Goal: Information Seeking & Learning: Learn about a topic

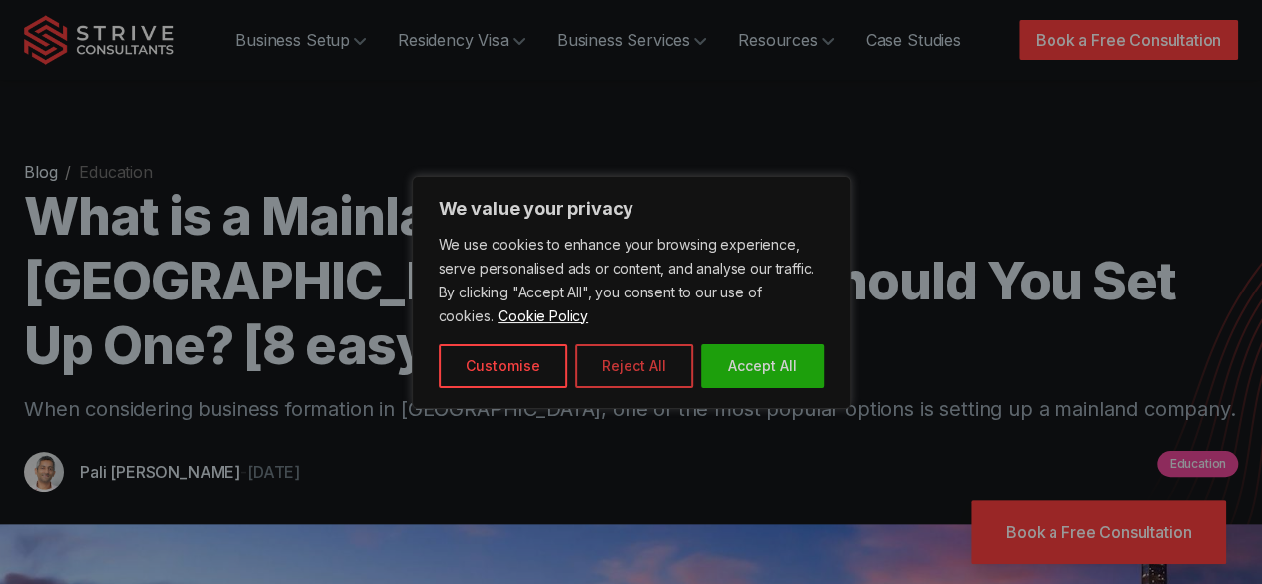
click at [617, 372] on button "Reject All" at bounding box center [634, 366] width 119 height 44
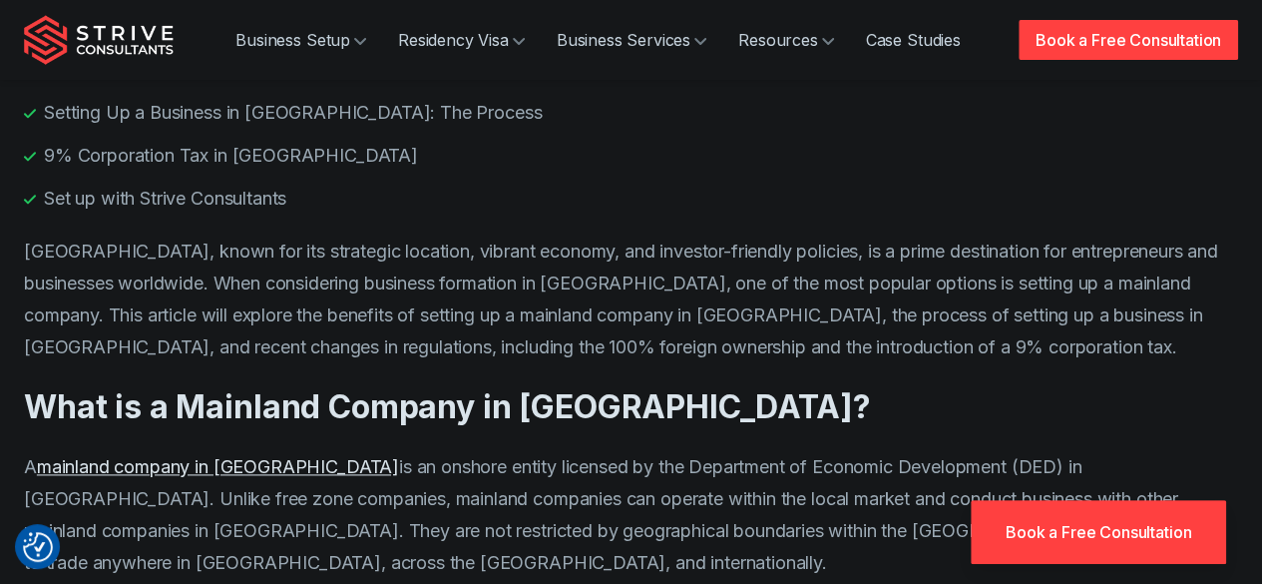
scroll to position [1197, 0]
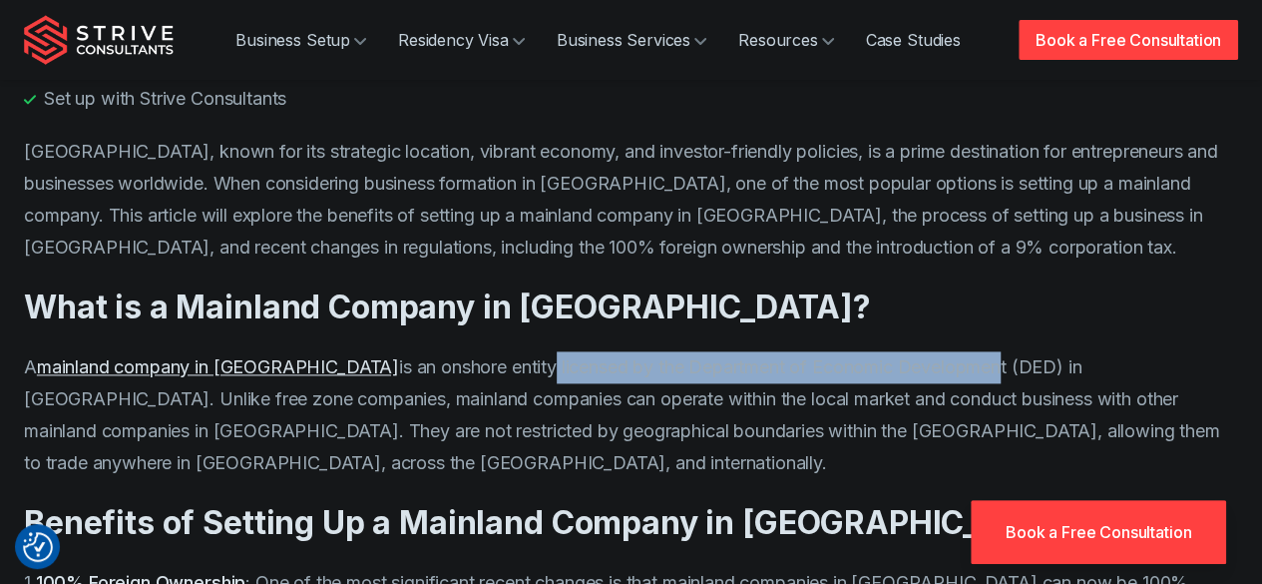
drag, startPoint x: 432, startPoint y: 298, endPoint x: 879, endPoint y: 279, distance: 447.3
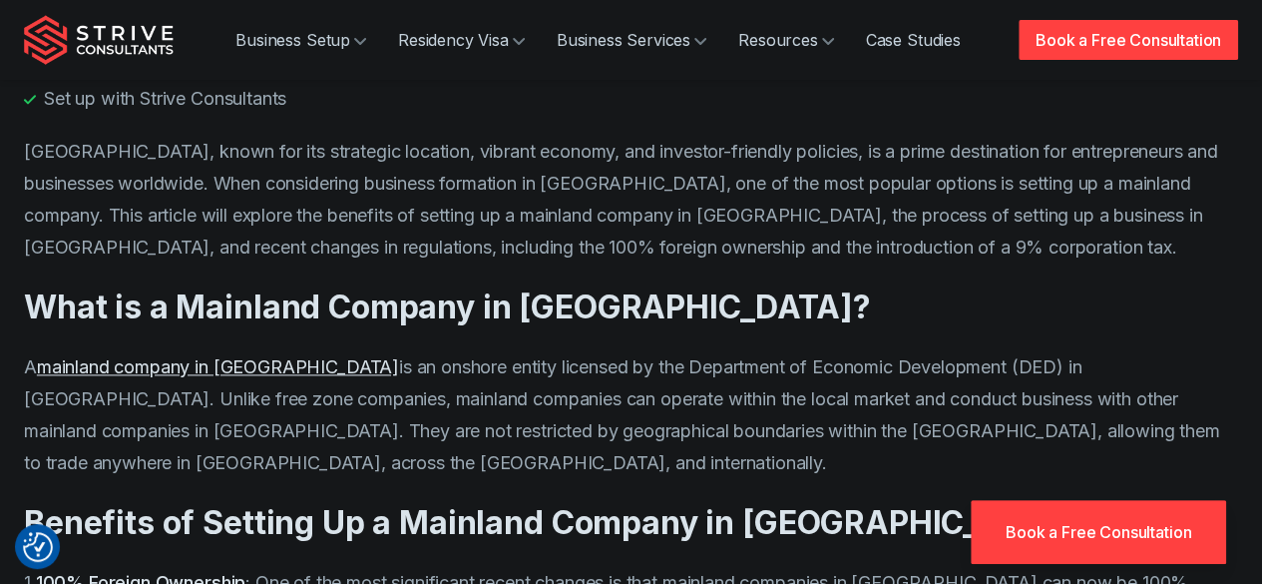
click at [716, 351] on p "A mainland company in [GEOGRAPHIC_DATA] is an onshore entity licensed by the De…" at bounding box center [631, 415] width 1214 height 128
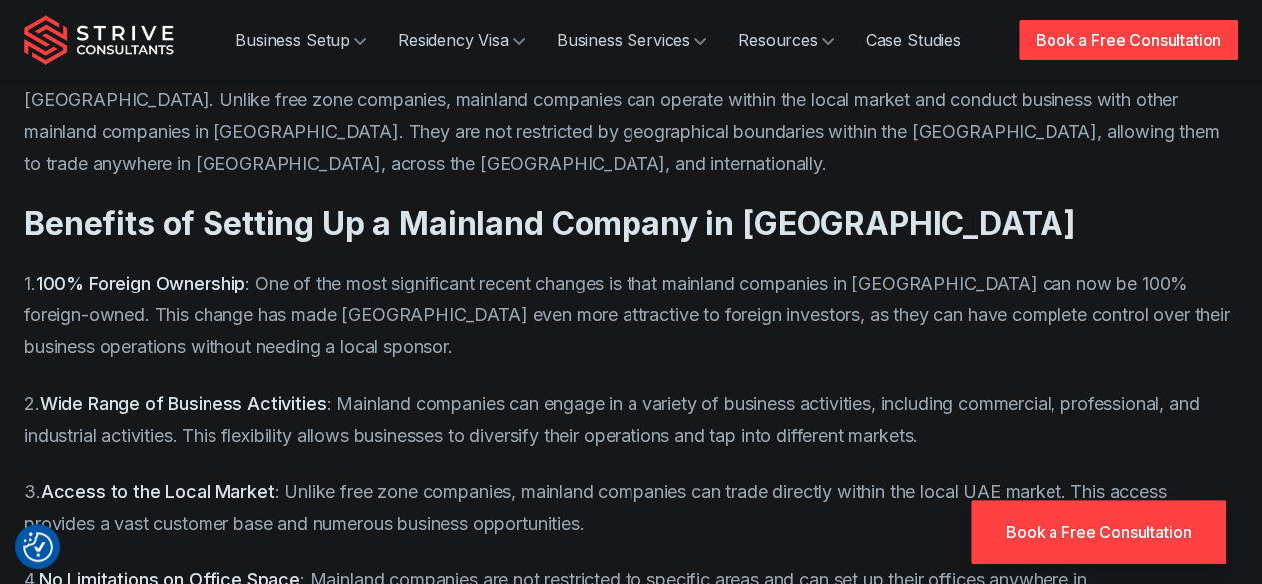
click at [190, 392] on strong "Wide Range of Business Activities" at bounding box center [183, 402] width 287 height 21
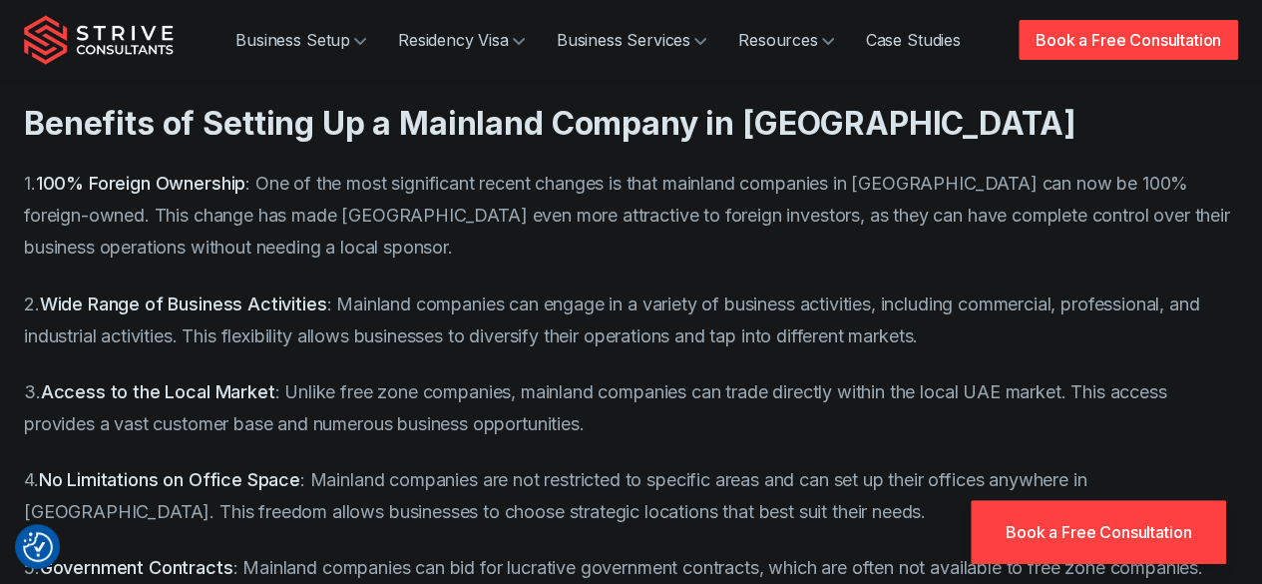
scroll to position [1696, 0]
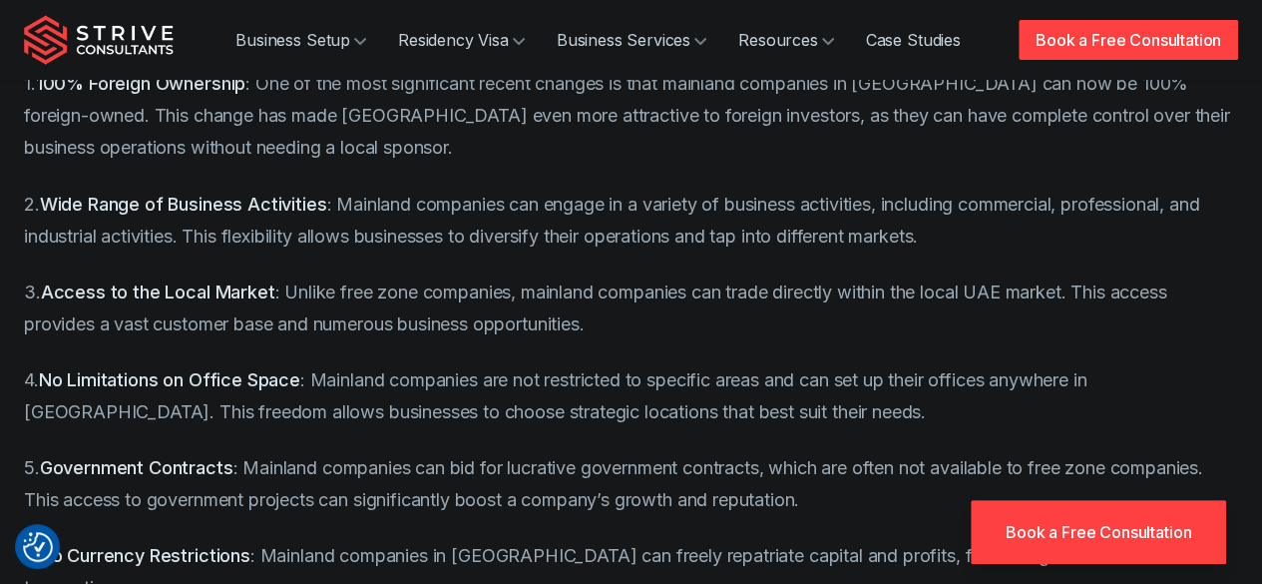
click at [209, 363] on p "4. No Limitations on Office Space : Mainland companies are not restricted to sp…" at bounding box center [631, 395] width 1214 height 64
click at [192, 456] on strong "Government Contracts" at bounding box center [137, 466] width 194 height 21
click at [656, 451] on p "5. Government Contracts : Mainland companies can bid for lucrative government c…" at bounding box center [631, 483] width 1214 height 64
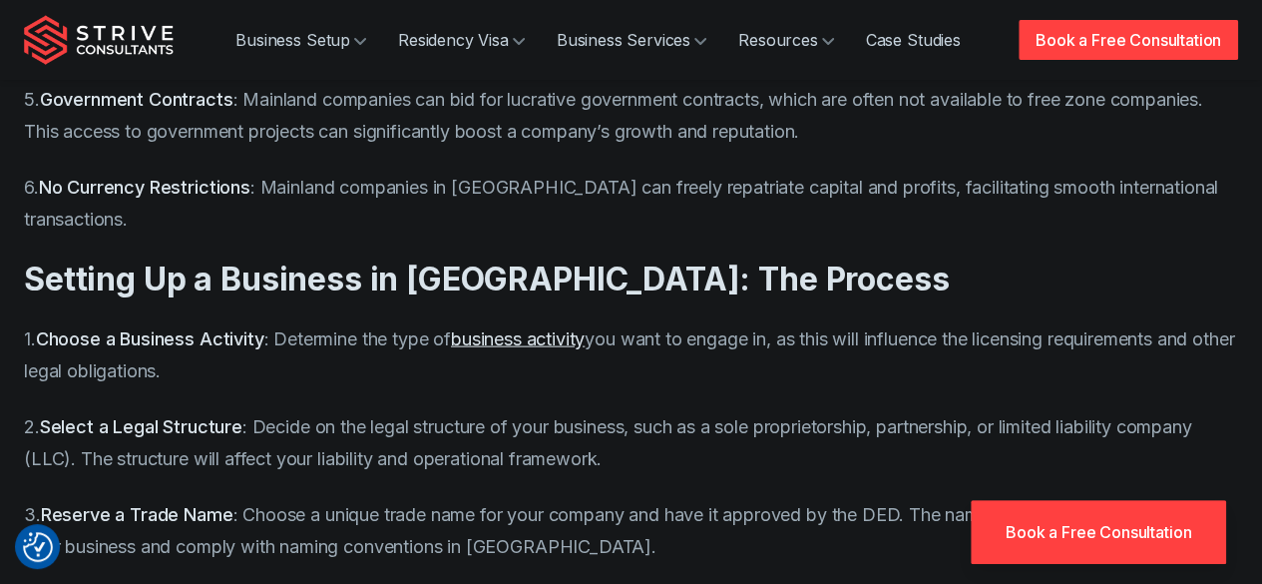
scroll to position [2095, 0]
